Goal: Use online tool/utility: Utilize a website feature to perform a specific function

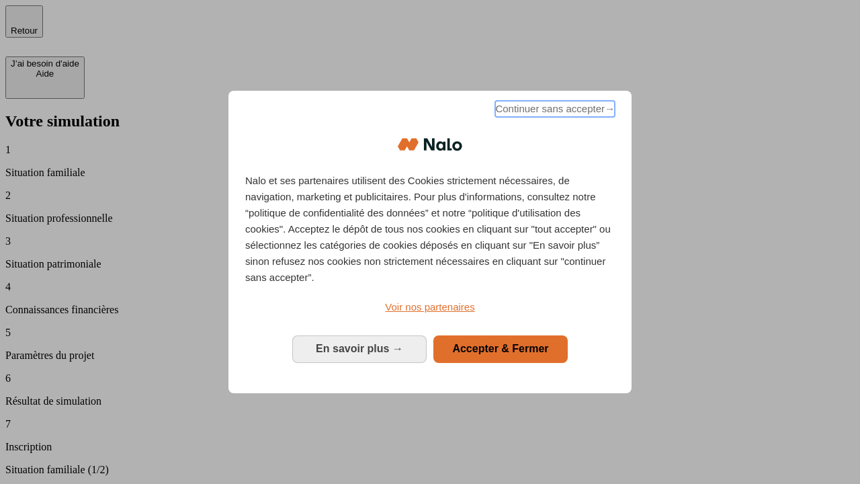
click at [554, 111] on span "Continuer sans accepter →" at bounding box center [555, 109] width 120 height 16
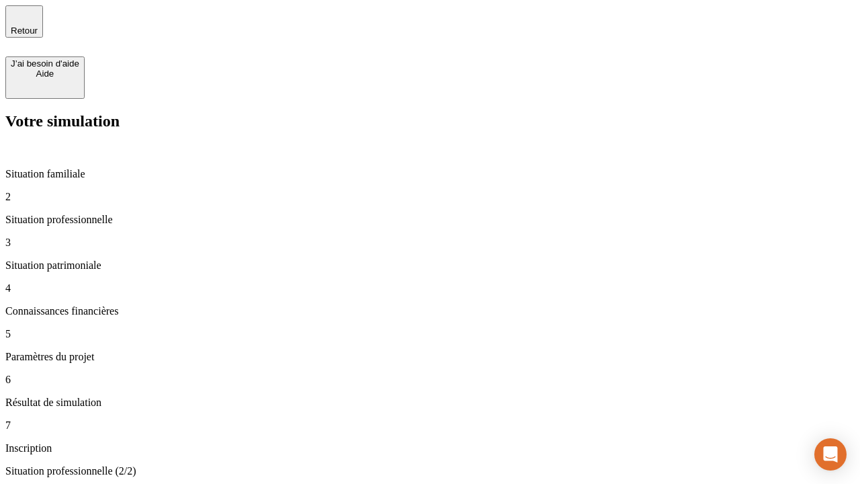
type input "30 000"
